Goal: Navigation & Orientation: Find specific page/section

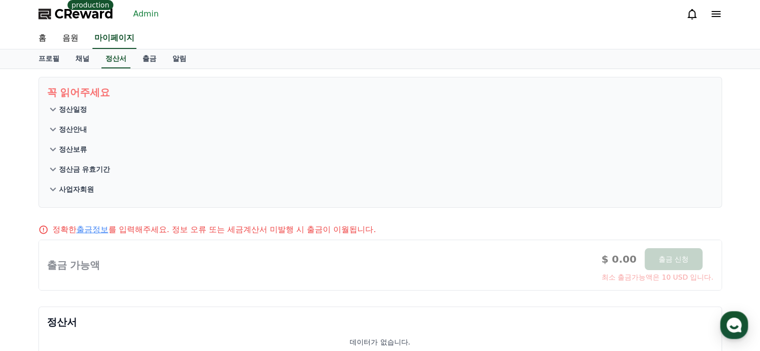
click at [150, 15] on link "Admin" at bounding box center [145, 14] width 33 height 16
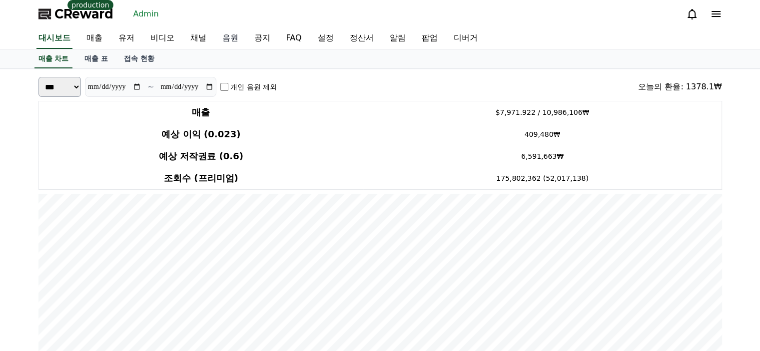
click at [232, 43] on link "음원" at bounding box center [230, 38] width 32 height 21
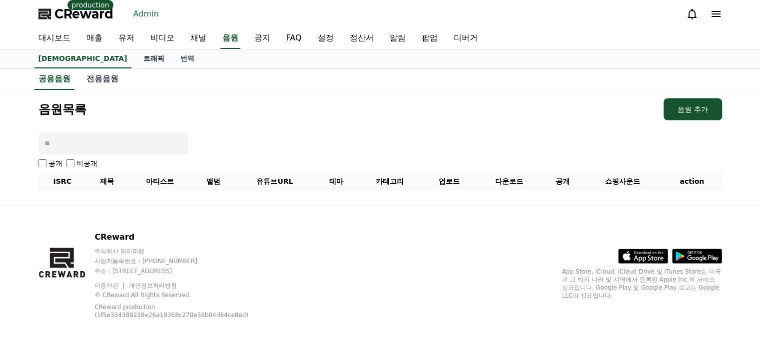
click at [135, 60] on link "트래픽" at bounding box center [153, 58] width 37 height 19
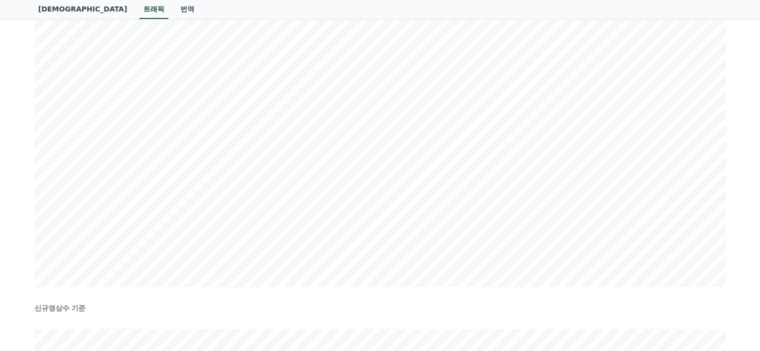
scroll to position [100, 0]
